Goal: Information Seeking & Learning: Learn about a topic

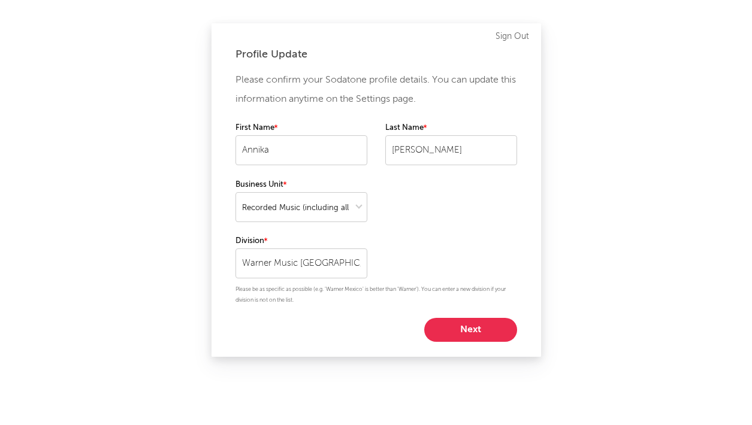
select select "recorded_music"
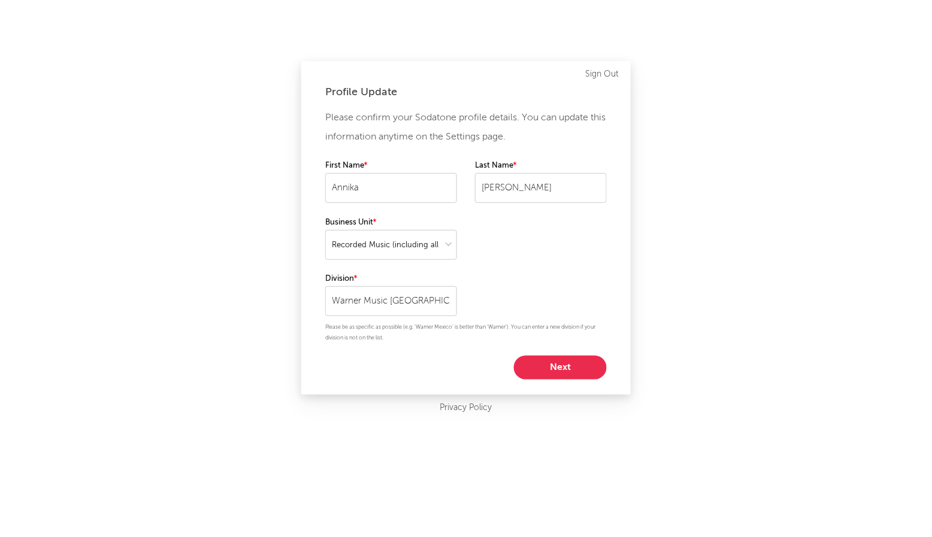
click at [552, 373] on button "Next" at bounding box center [560, 368] width 93 height 24
select select "other"
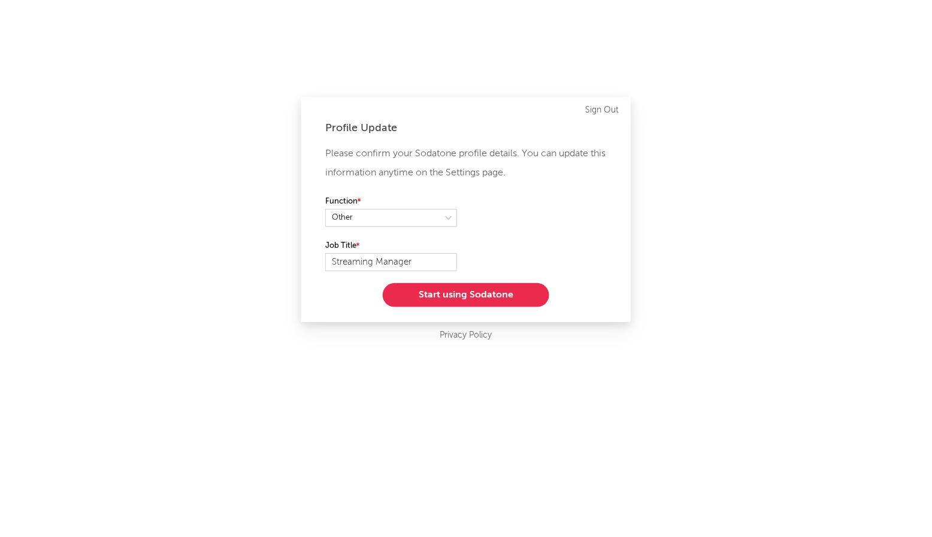
click at [453, 290] on button "Start using Sodatone" at bounding box center [466, 295] width 167 height 24
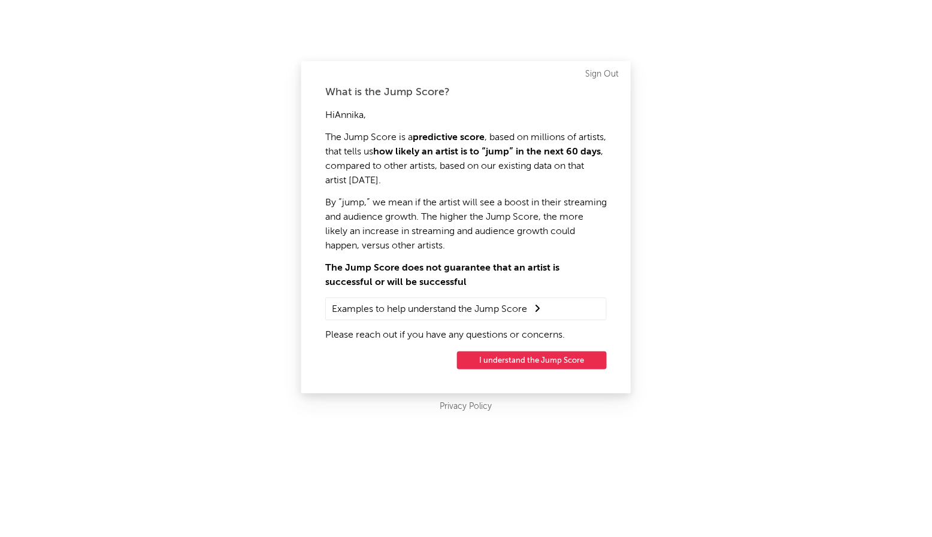
click at [562, 352] on button "I understand the Jump Score" at bounding box center [532, 361] width 150 height 18
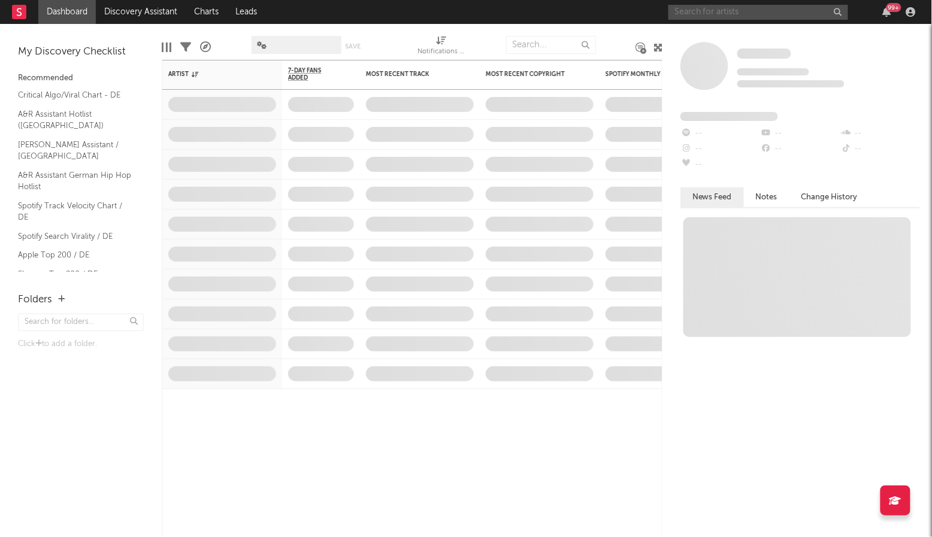
click at [727, 10] on div "Dashboard Discovery Assistant Charts Leads 99 + Notifications Settings Mark all…" at bounding box center [466, 268] width 932 height 537
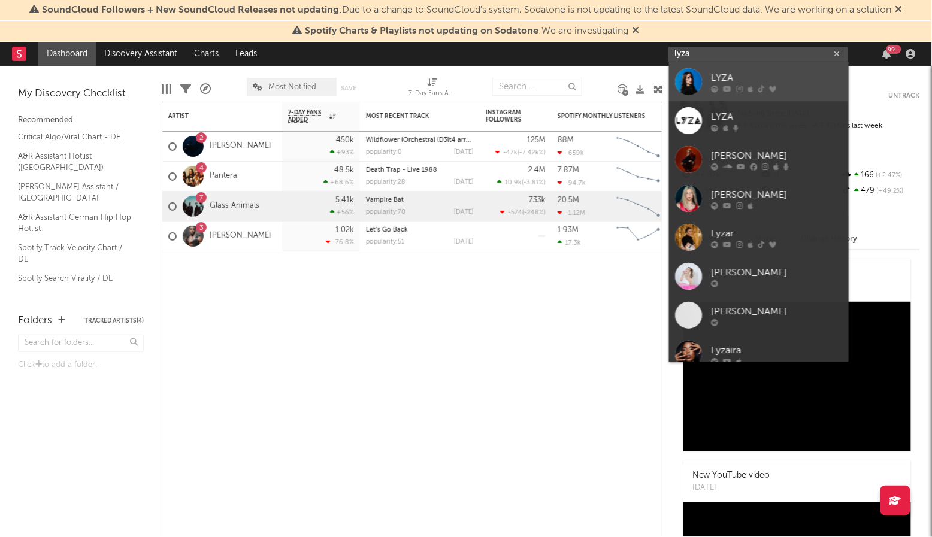
type input "lyza"
click at [686, 79] on div at bounding box center [688, 81] width 27 height 27
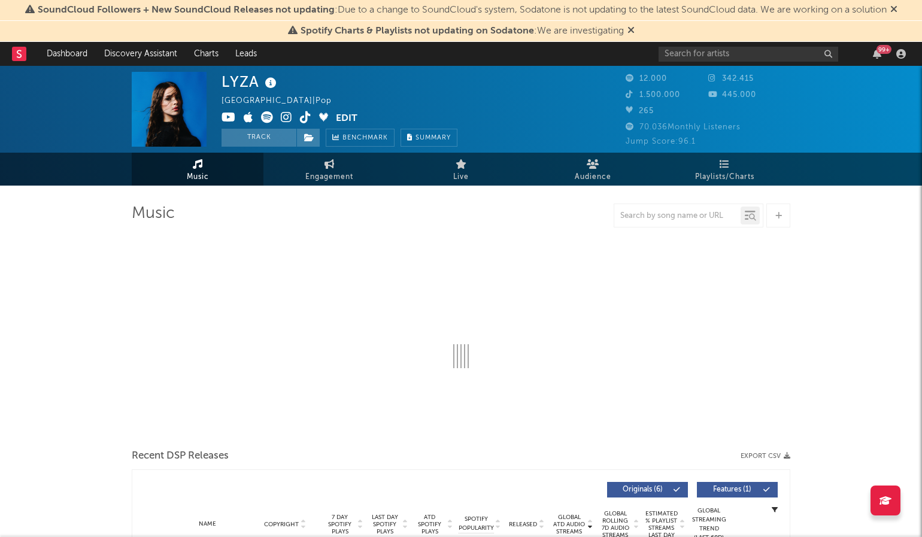
select select "6m"
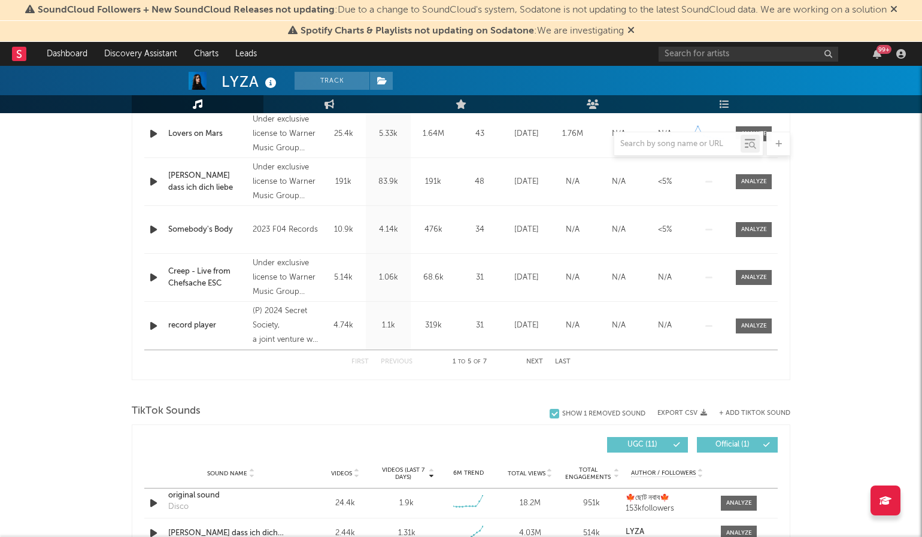
scroll to position [532, 0]
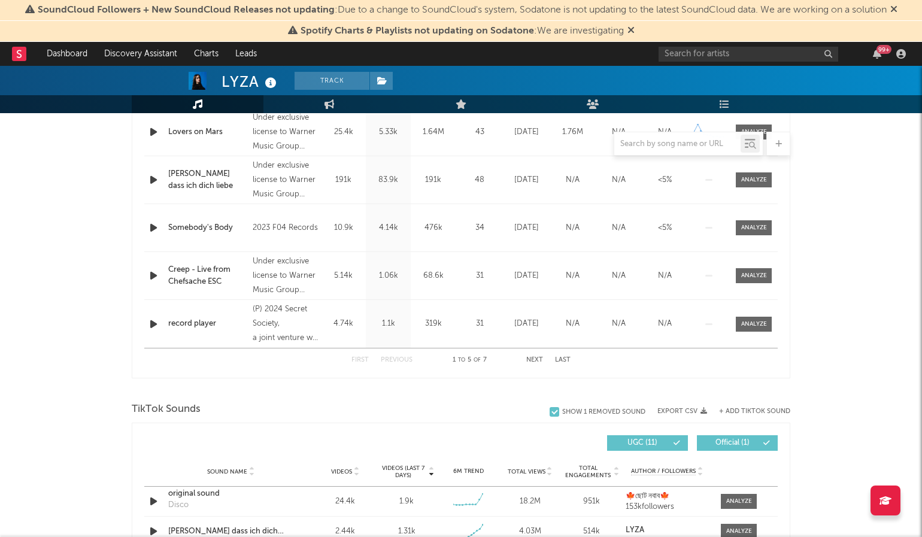
click at [189, 172] on div "[PERSON_NAME] dass ich dich liebe" at bounding box center [207, 179] width 78 height 23
